Goal: Task Accomplishment & Management: Manage account settings

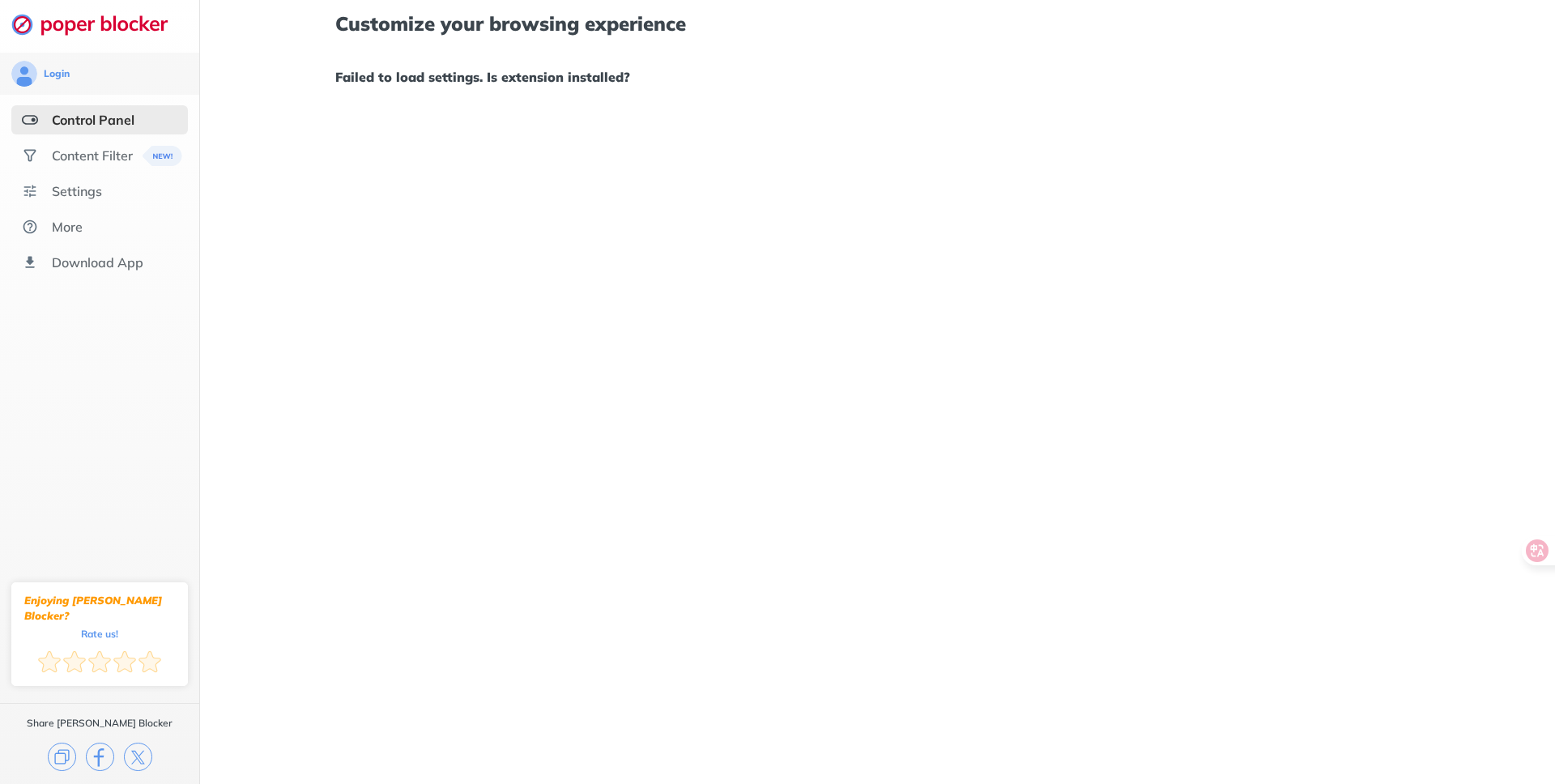
click at [597, 78] on h1 "Failed to load settings. Is extension installed?" at bounding box center [877, 76] width 1084 height 21
click at [323, 114] on div "Customize your browsing experience Failed to load settings. Is extension instal…" at bounding box center [877, 392] width 1355 height 784
click at [81, 163] on div "Content Filter" at bounding box center [93, 156] width 81 height 16
click at [99, 185] on div at bounding box center [777, 392] width 1555 height 784
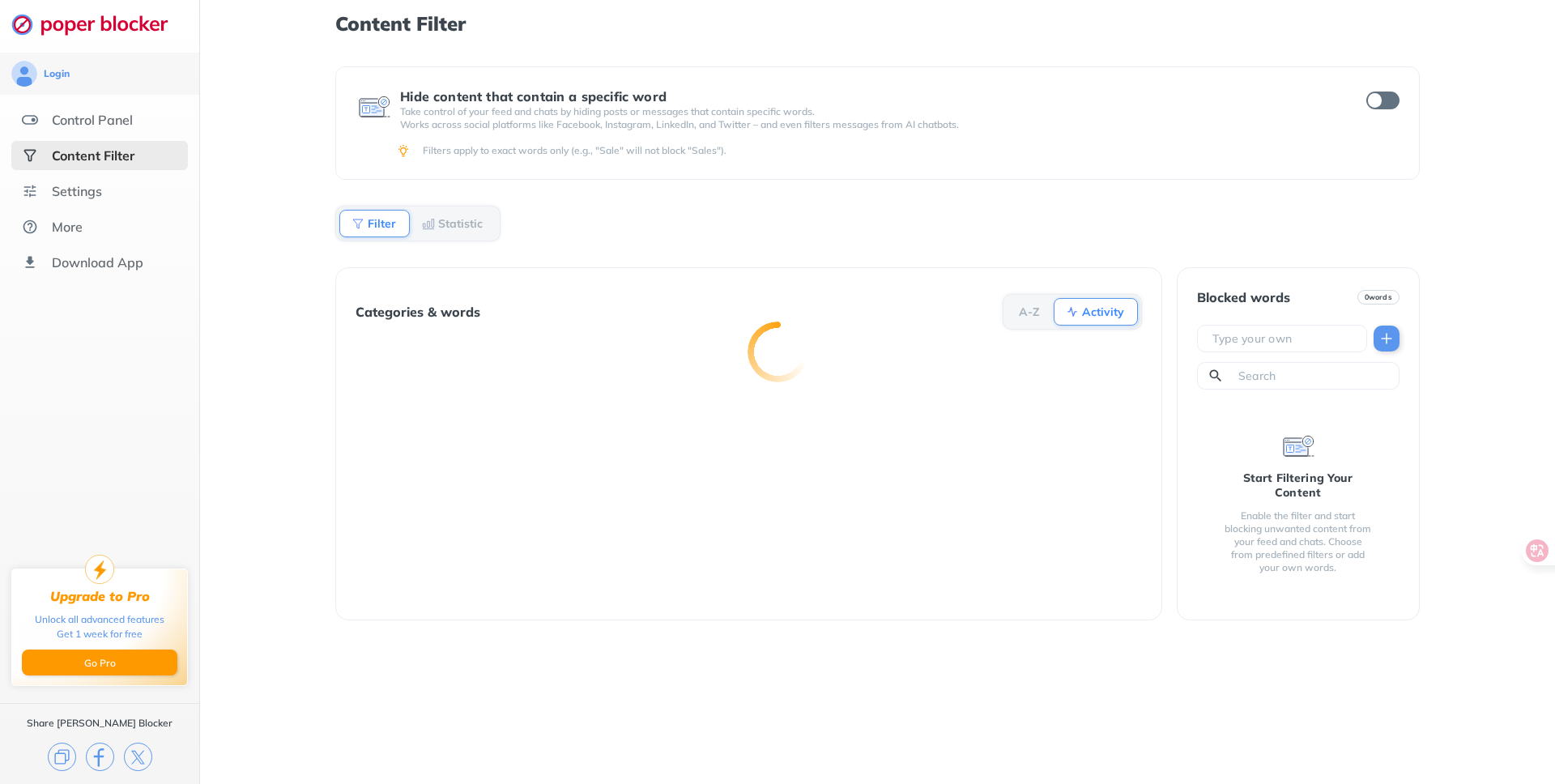
click at [125, 193] on div "Settings" at bounding box center [99, 191] width 177 height 29
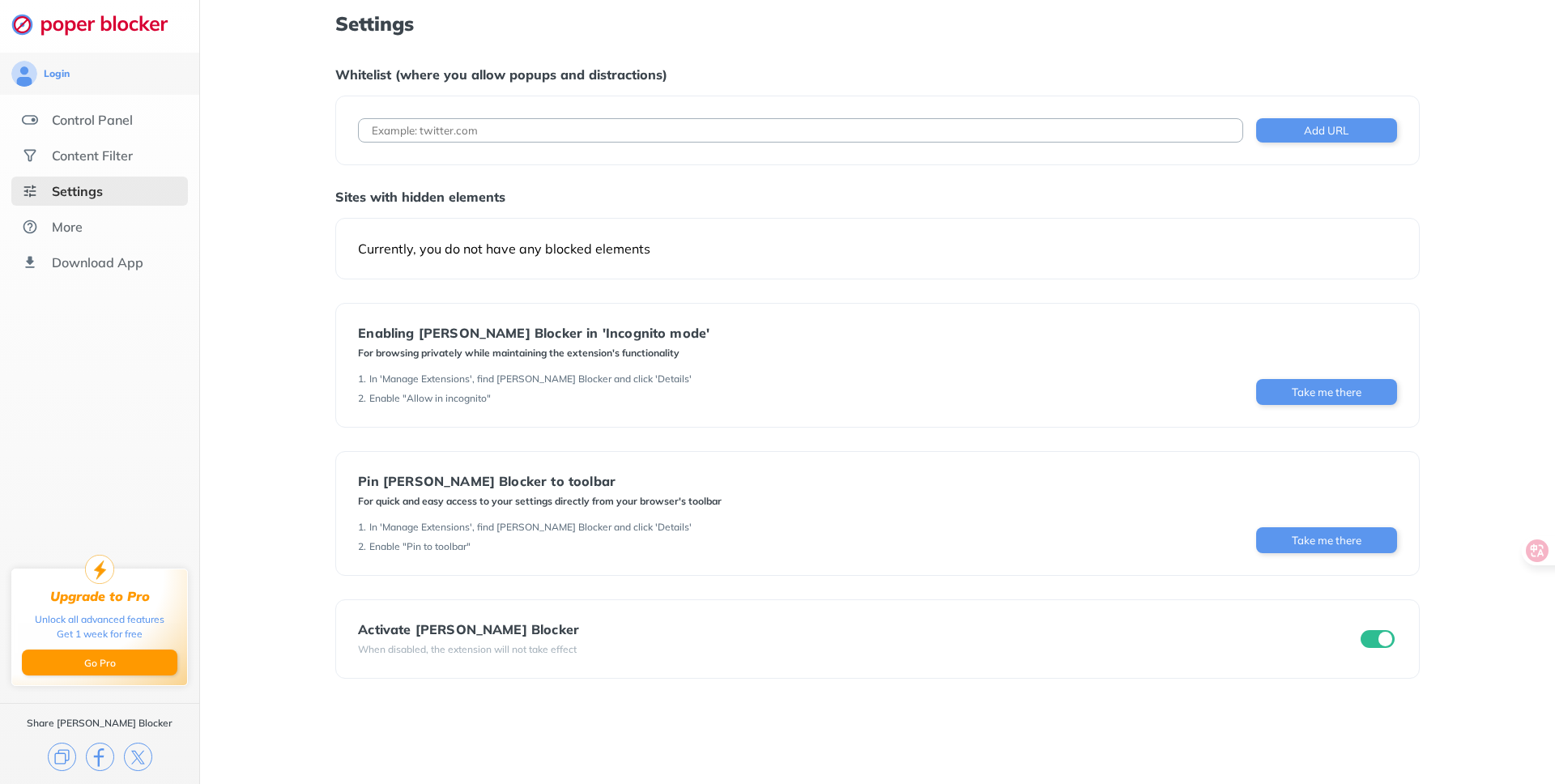
click at [255, 203] on div "Settings Whitelist (where you allow popups and distractions) Add URL Sites with…" at bounding box center [877, 392] width 1355 height 784
click at [99, 156] on div "Content Filter" at bounding box center [93, 156] width 81 height 16
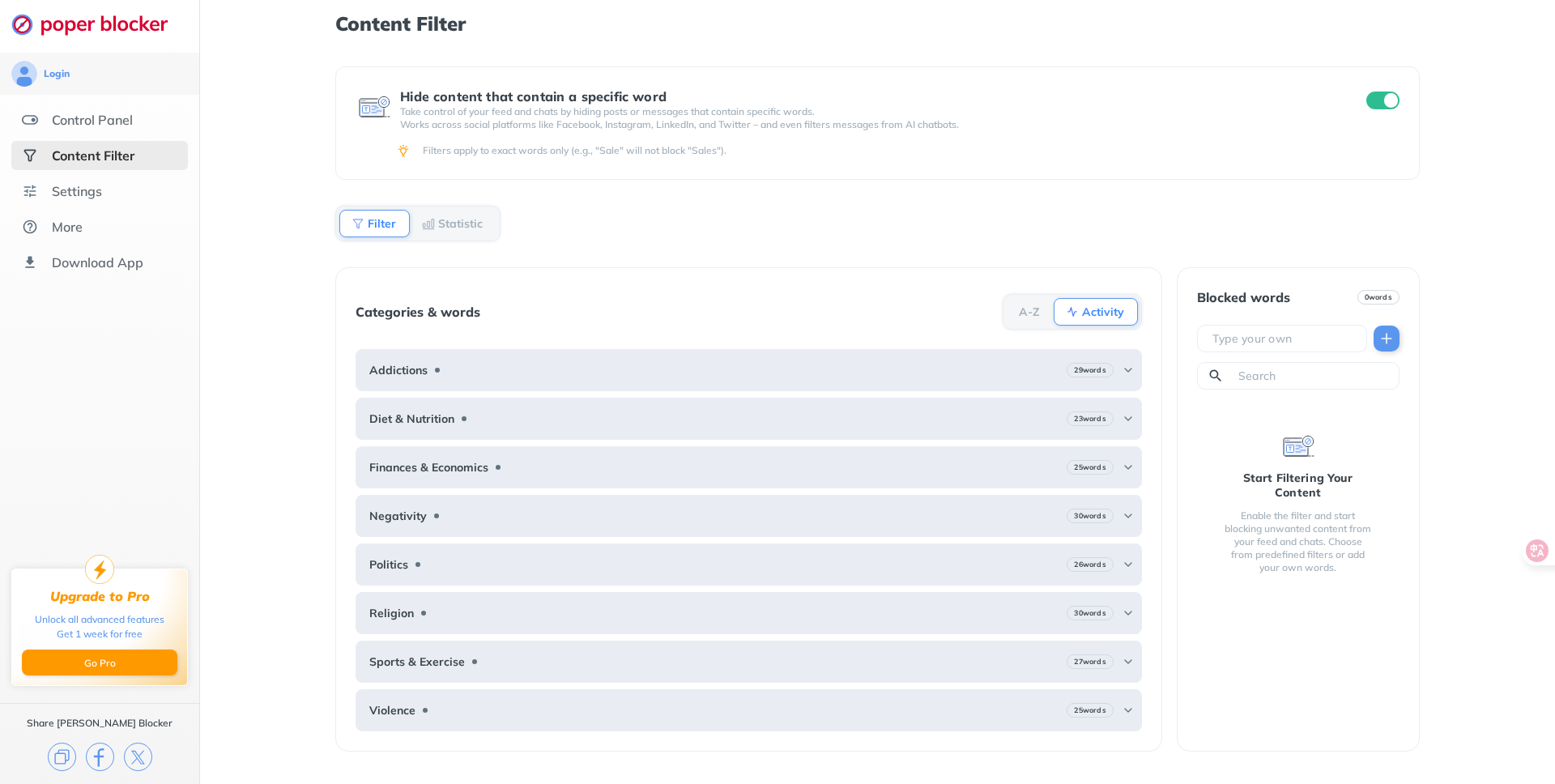
click at [275, 342] on div "Content Filter Hide content that contain a specific word Take control of your f…" at bounding box center [877, 392] width 1355 height 784
click at [597, 213] on div "Hide content that contain a specific word Take control of your feed and chats b…" at bounding box center [877, 424] width 1084 height 717
click at [532, 221] on div "Hide content that contain a specific word Take control of your feed and chats b…" at bounding box center [877, 424] width 1084 height 717
click at [99, 115] on div "Control Panel" at bounding box center [93, 120] width 81 height 16
